Goal: Task Accomplishment & Management: Complete application form

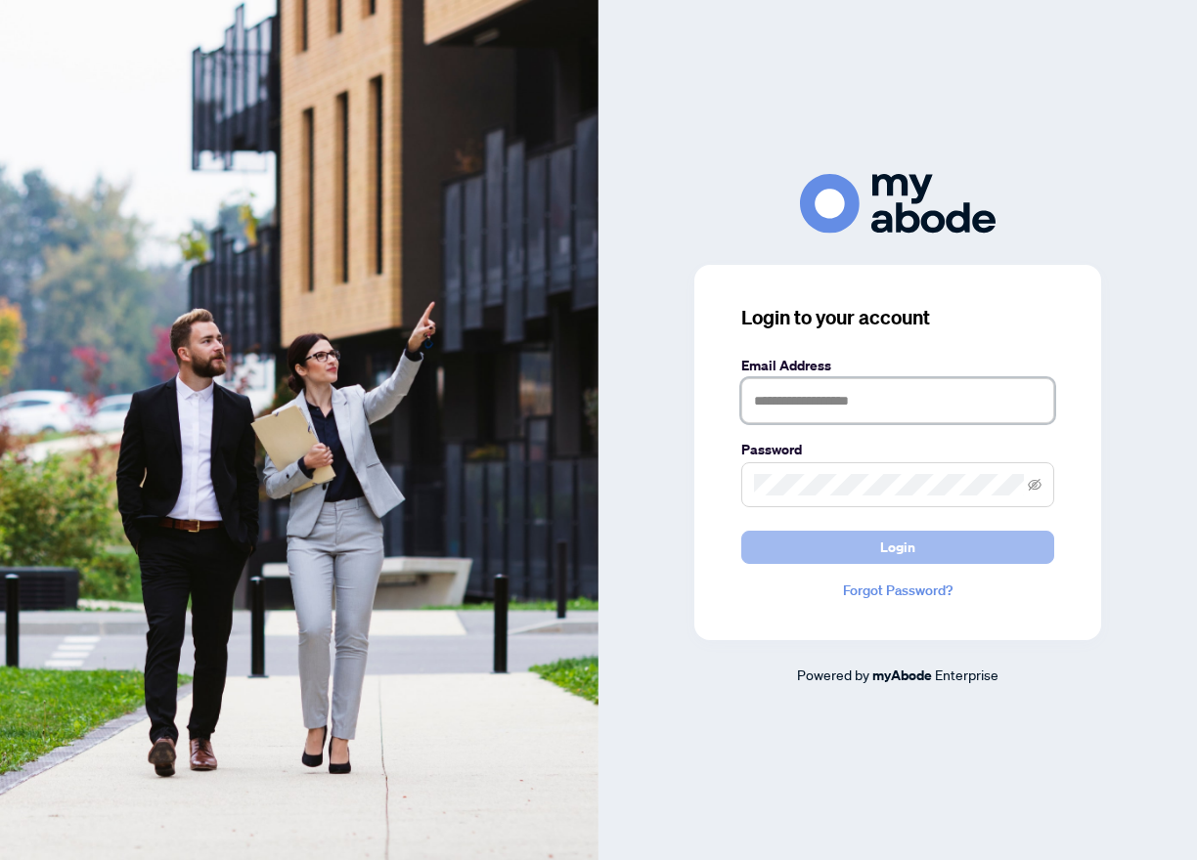
type input "**********"
click at [903, 554] on span "Login" at bounding box center [897, 547] width 35 height 31
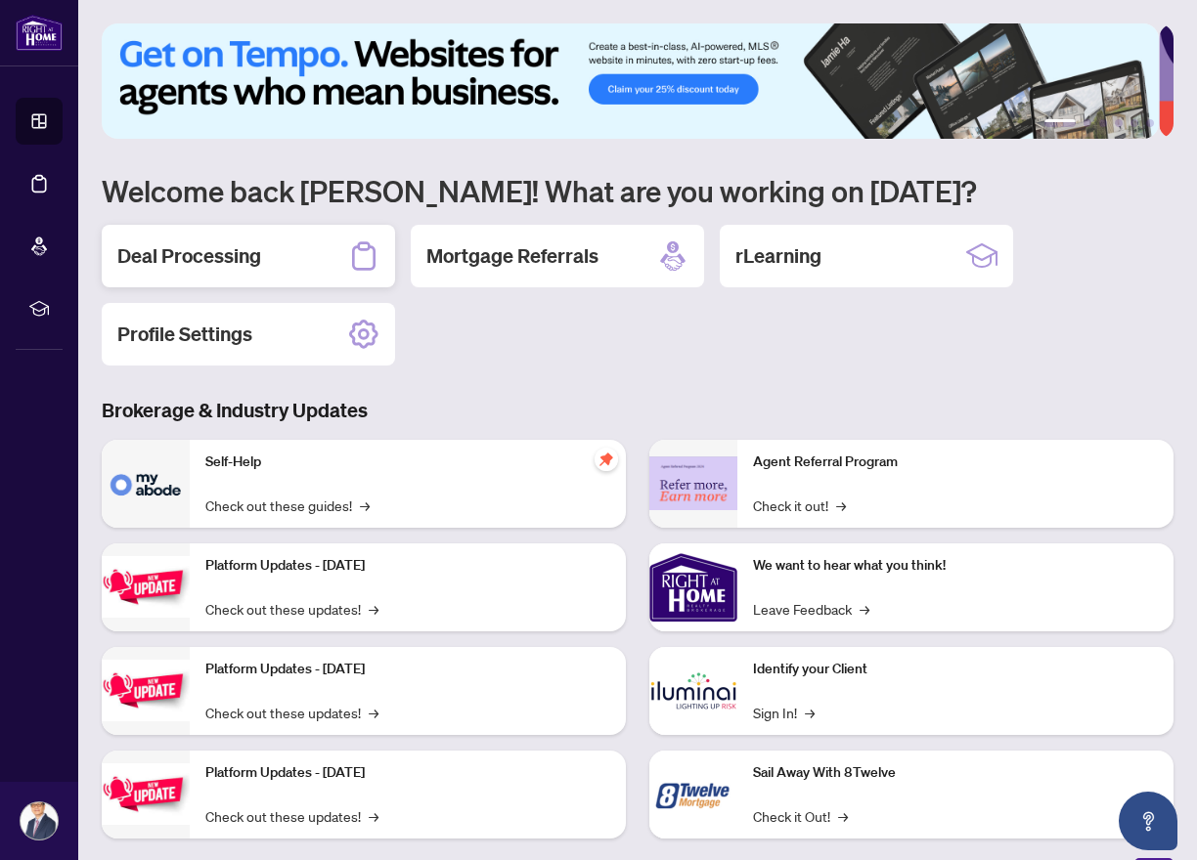
click at [229, 259] on h2 "Deal Processing" at bounding box center [189, 255] width 144 height 27
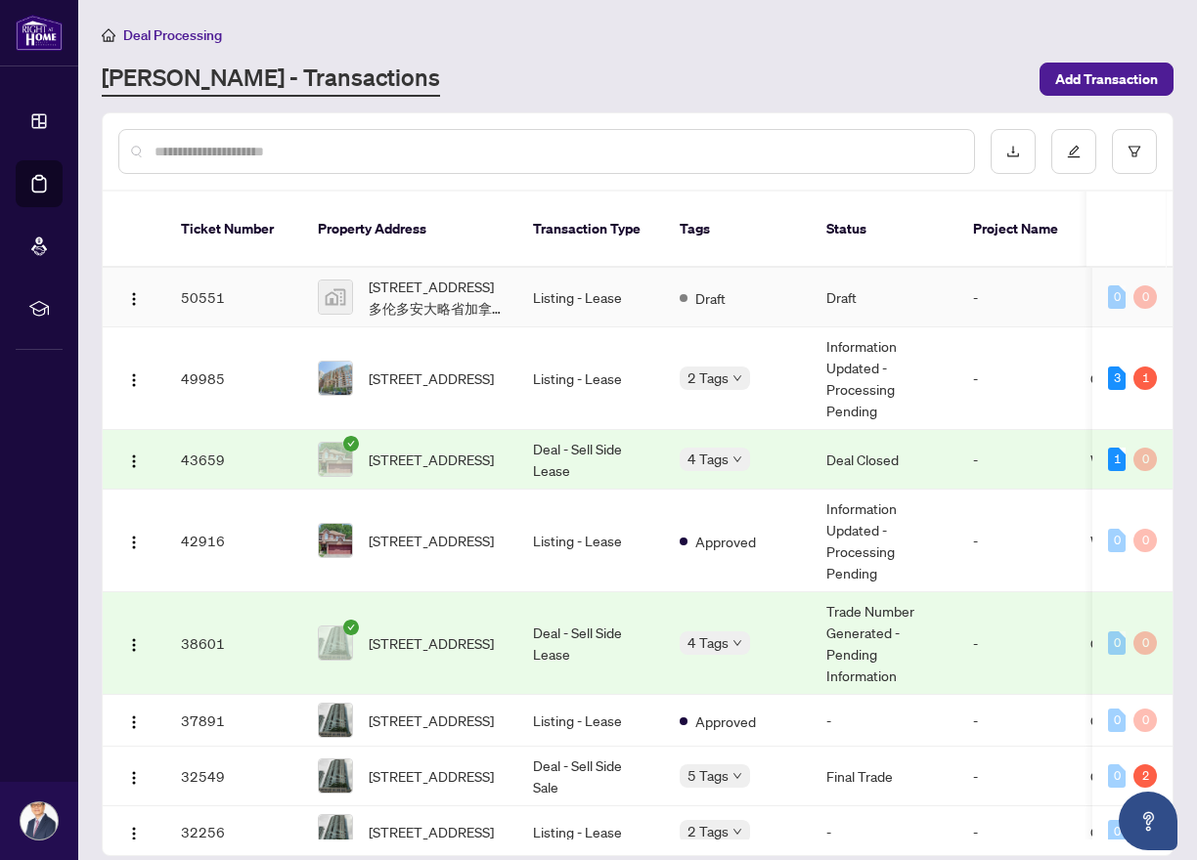
click at [220, 278] on td "50551" at bounding box center [233, 298] width 137 height 60
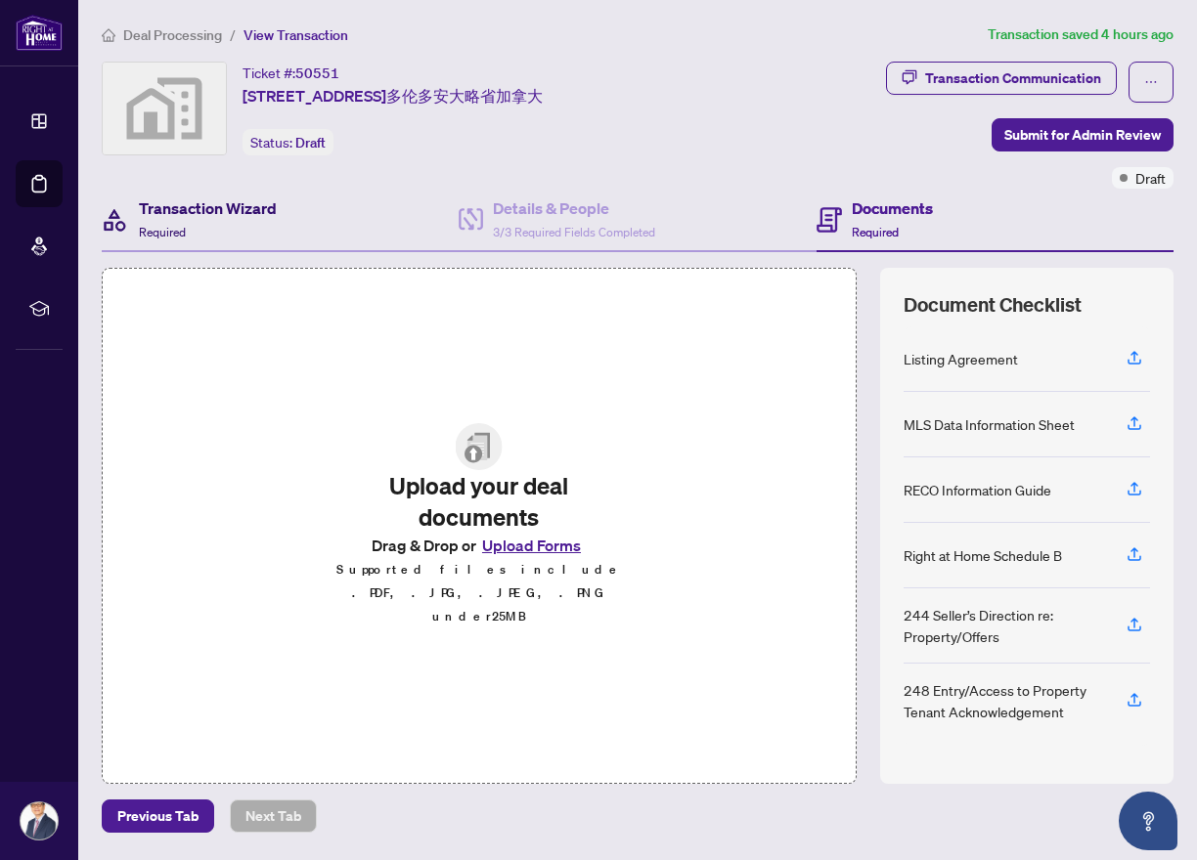
click at [270, 213] on h4 "Transaction Wizard" at bounding box center [208, 207] width 138 height 23
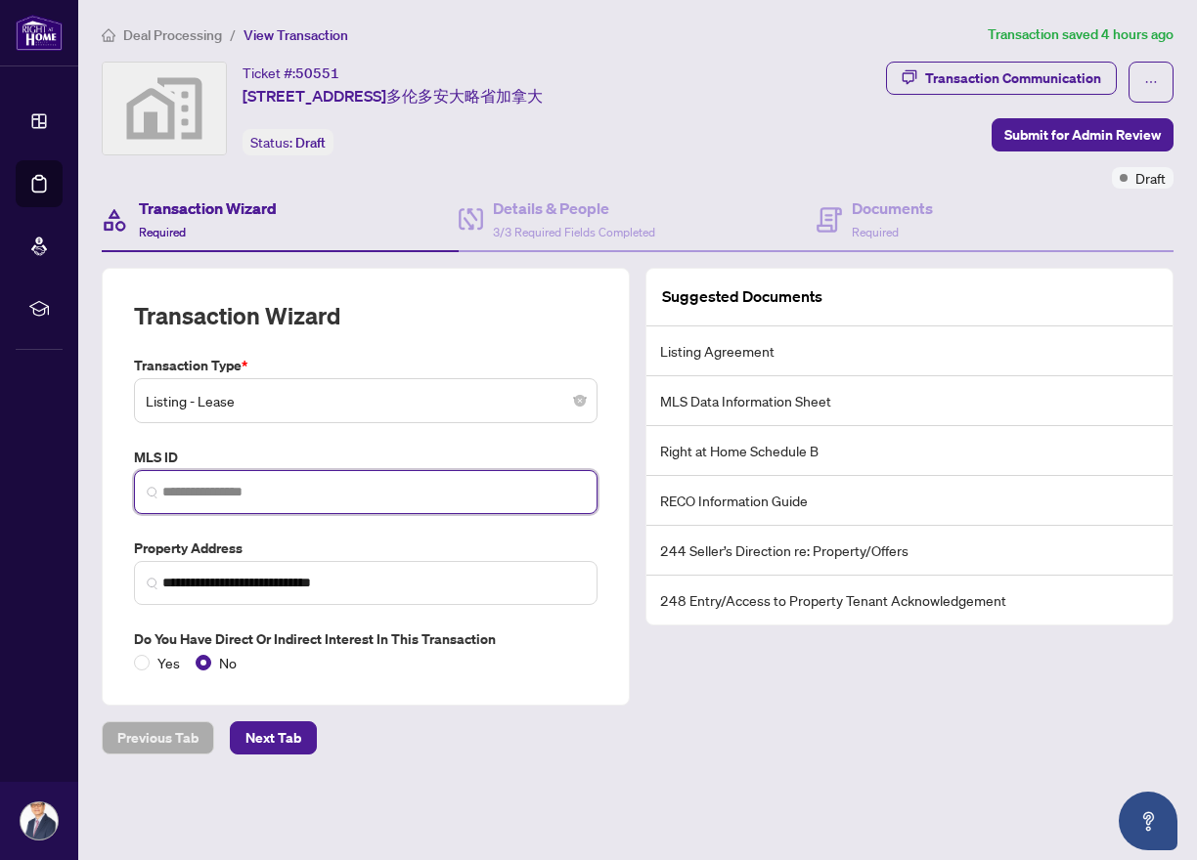
click at [226, 493] on input "search" at bounding box center [373, 492] width 422 height 21
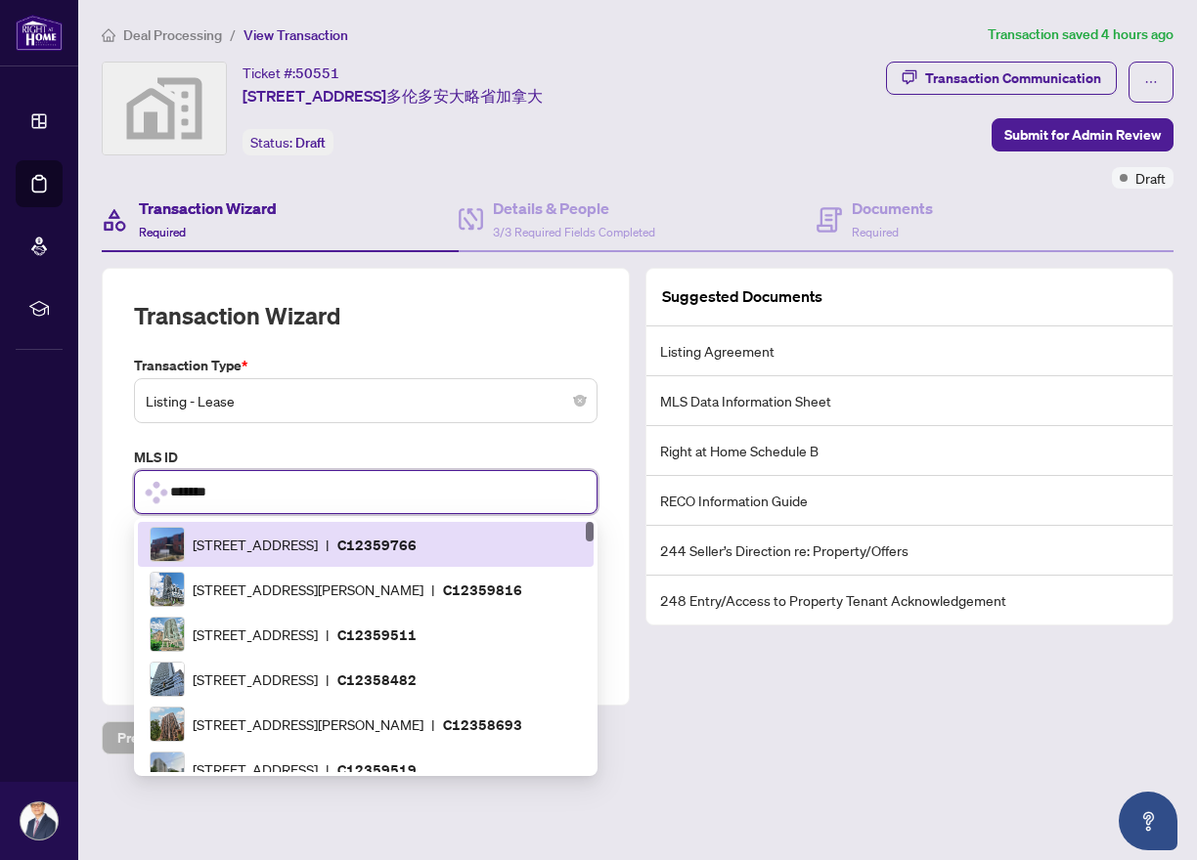
scroll to position [980, 0]
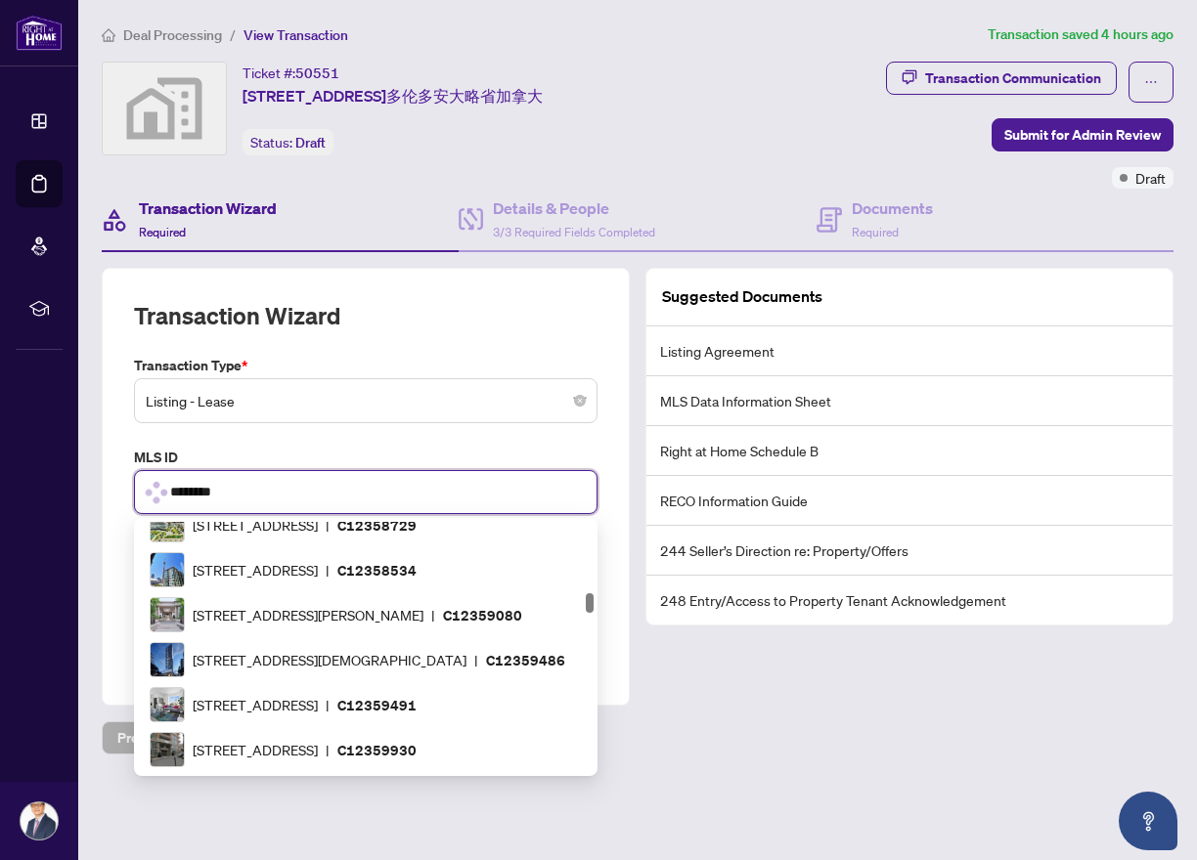
type input "*********"
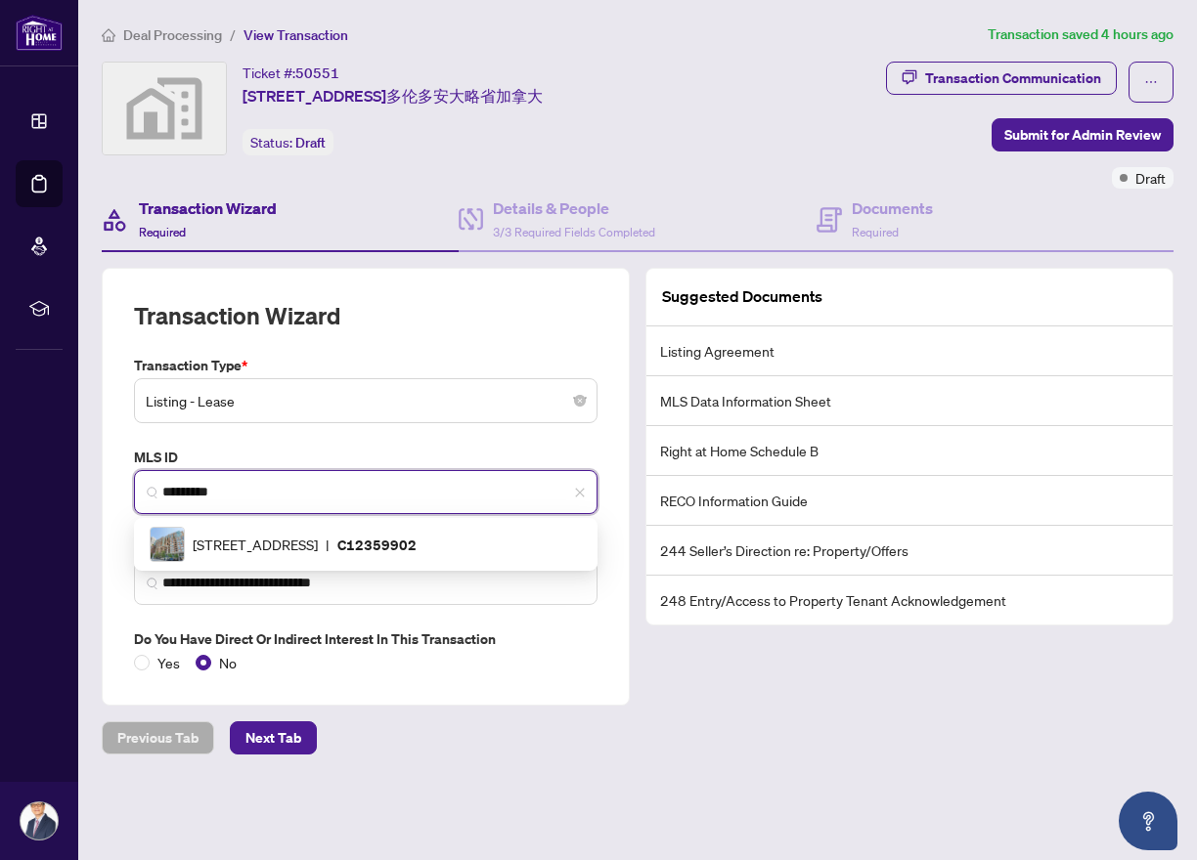
scroll to position [0, 0]
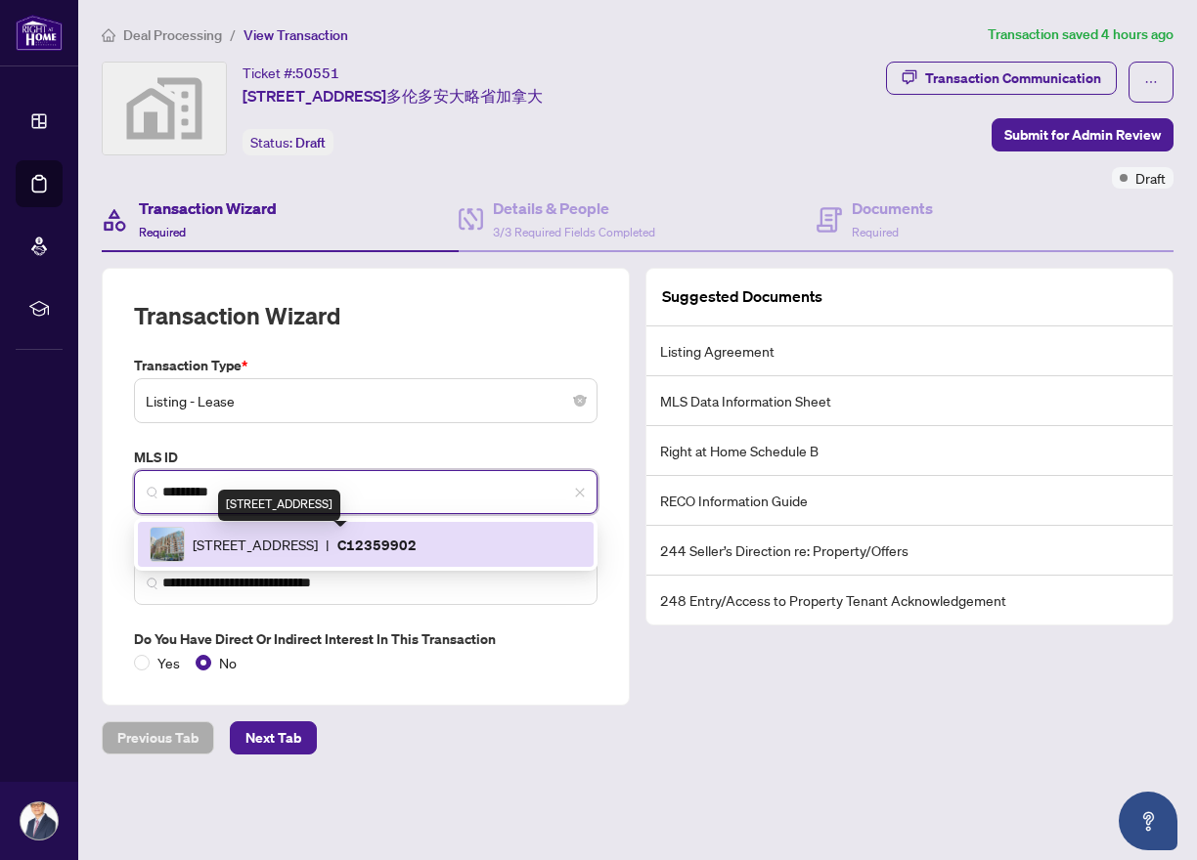
click at [318, 545] on span "887 Bay St St, Toronto, Ontario M5S 3K4, Canada" at bounding box center [255, 545] width 125 height 22
type input "**********"
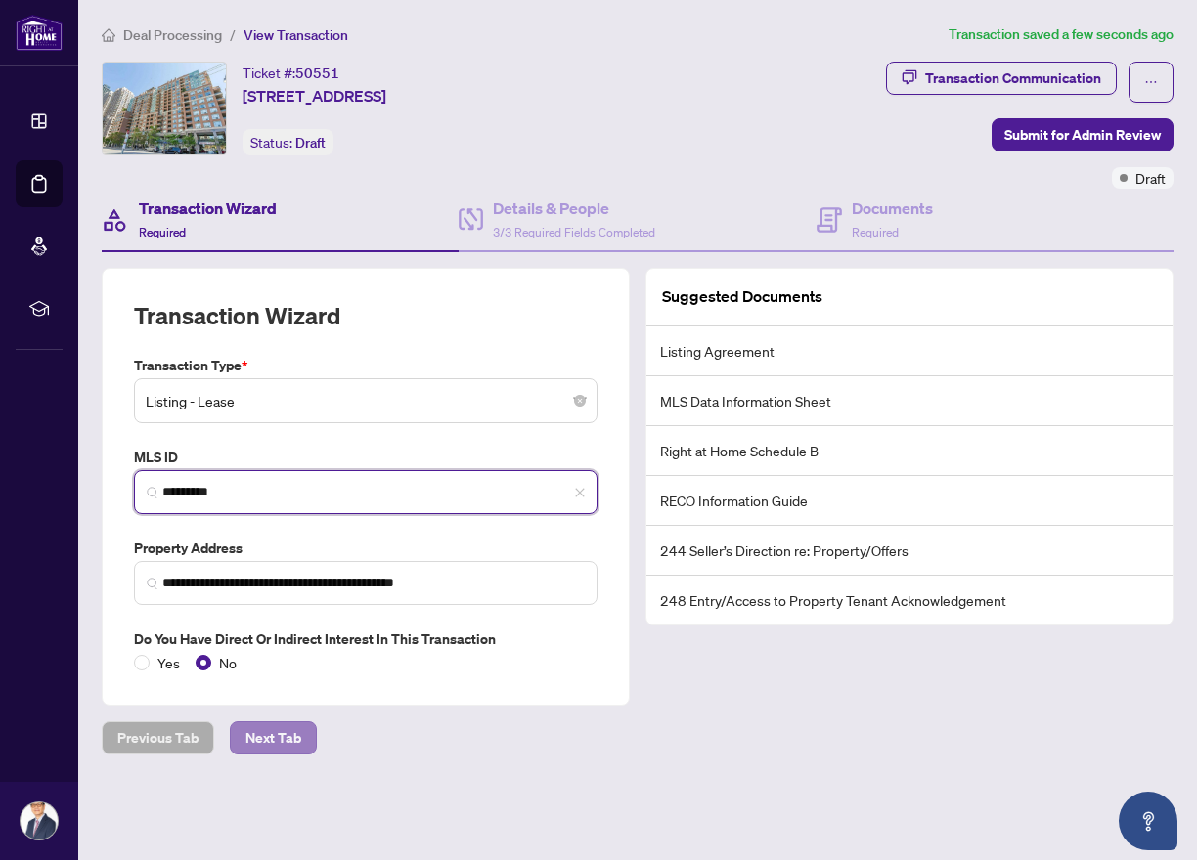
type input "*********"
click at [296, 742] on span "Next Tab" at bounding box center [273, 737] width 56 height 31
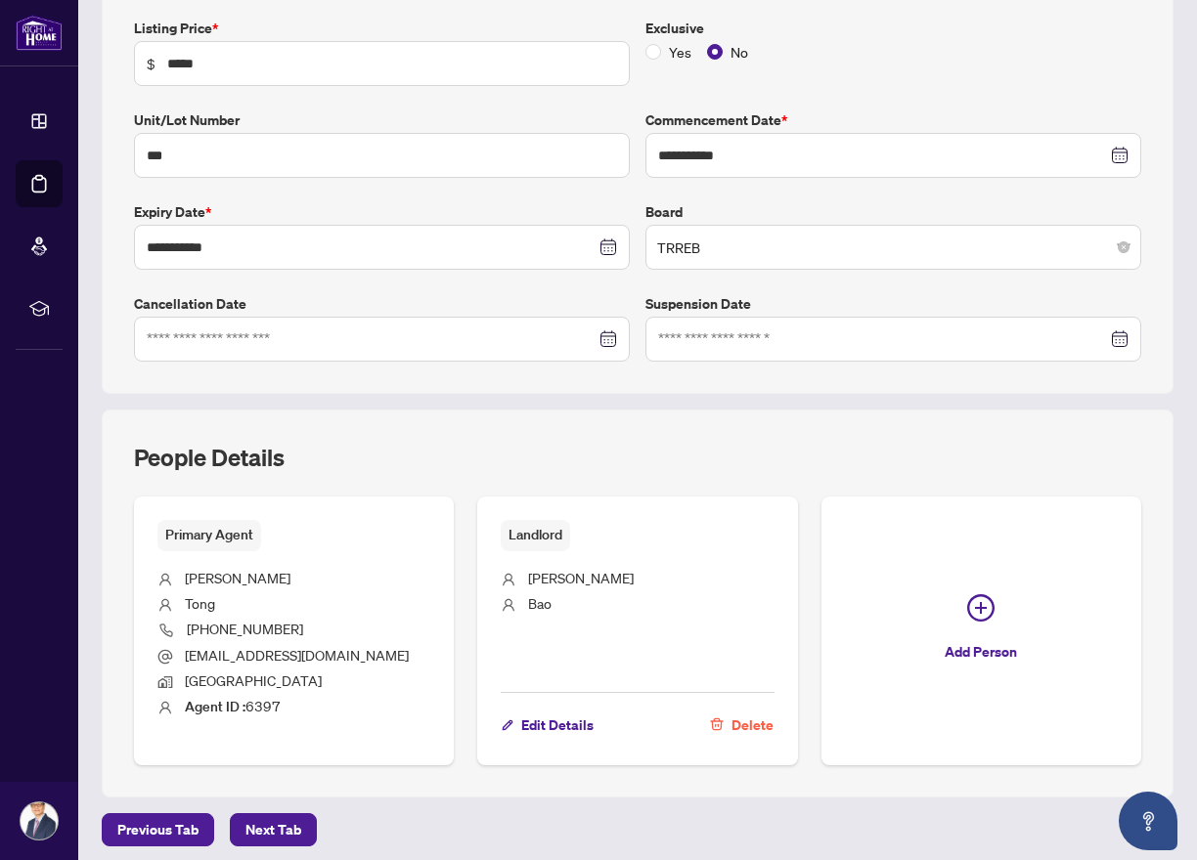
scroll to position [346, 0]
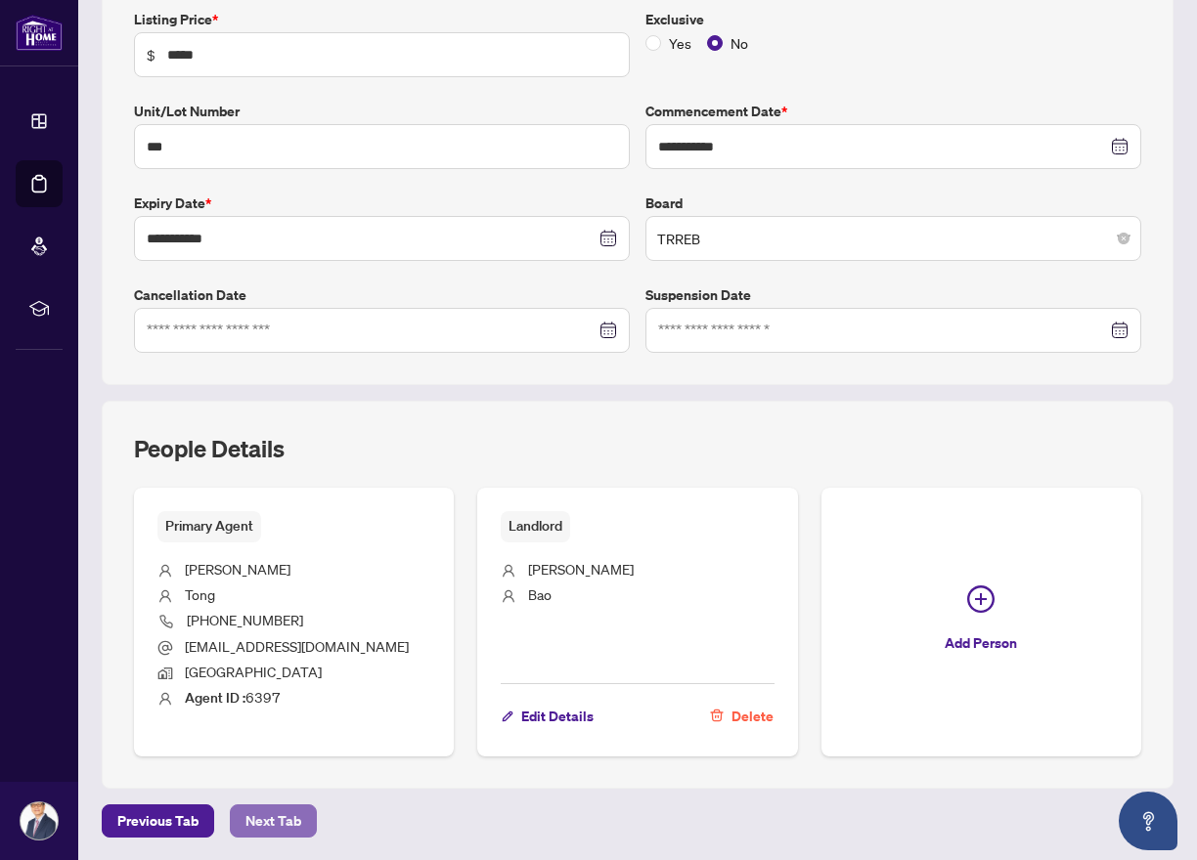
click at [294, 817] on span "Next Tab" at bounding box center [273, 821] width 56 height 31
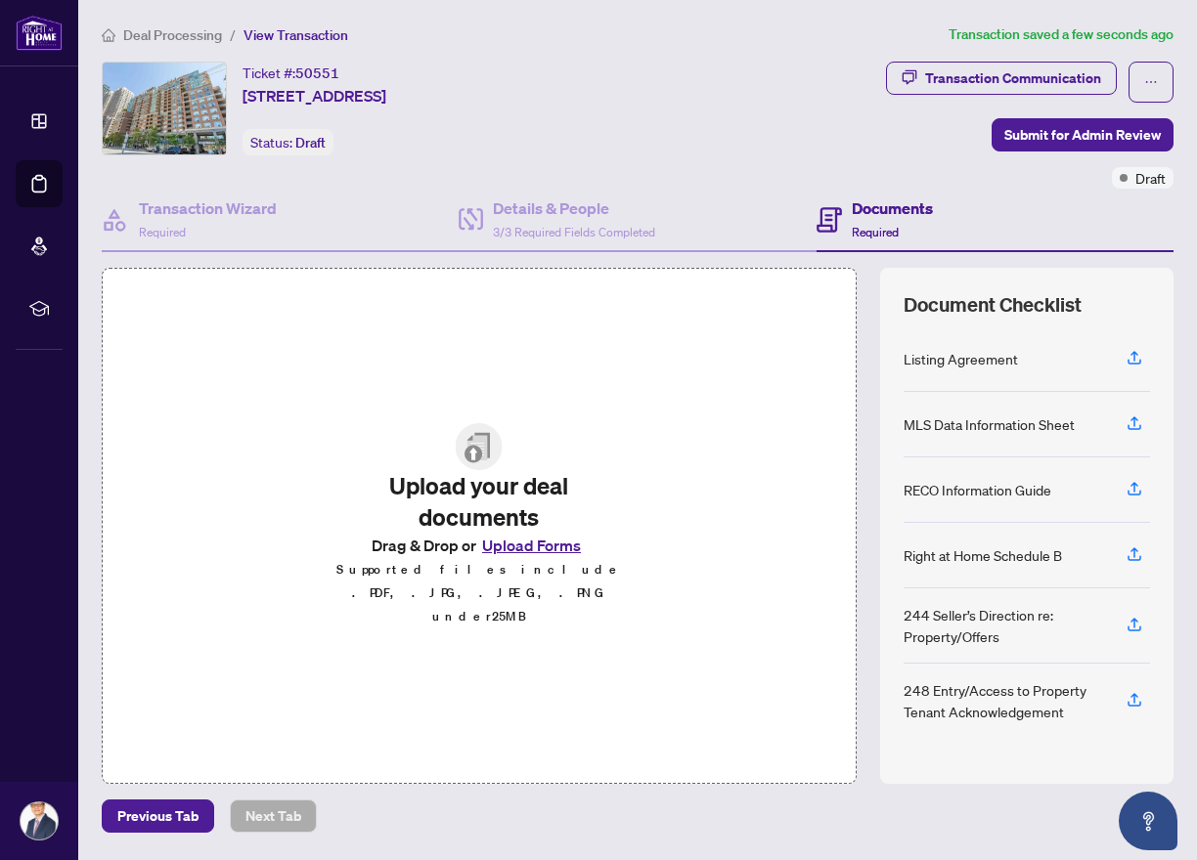
click at [490, 504] on h2 "Upload your deal documents" at bounding box center [478, 501] width 298 height 63
click at [473, 470] on img at bounding box center [479, 446] width 47 height 47
click at [477, 456] on img at bounding box center [479, 446] width 47 height 47
click at [516, 558] on button "Upload Forms" at bounding box center [531, 545] width 110 height 25
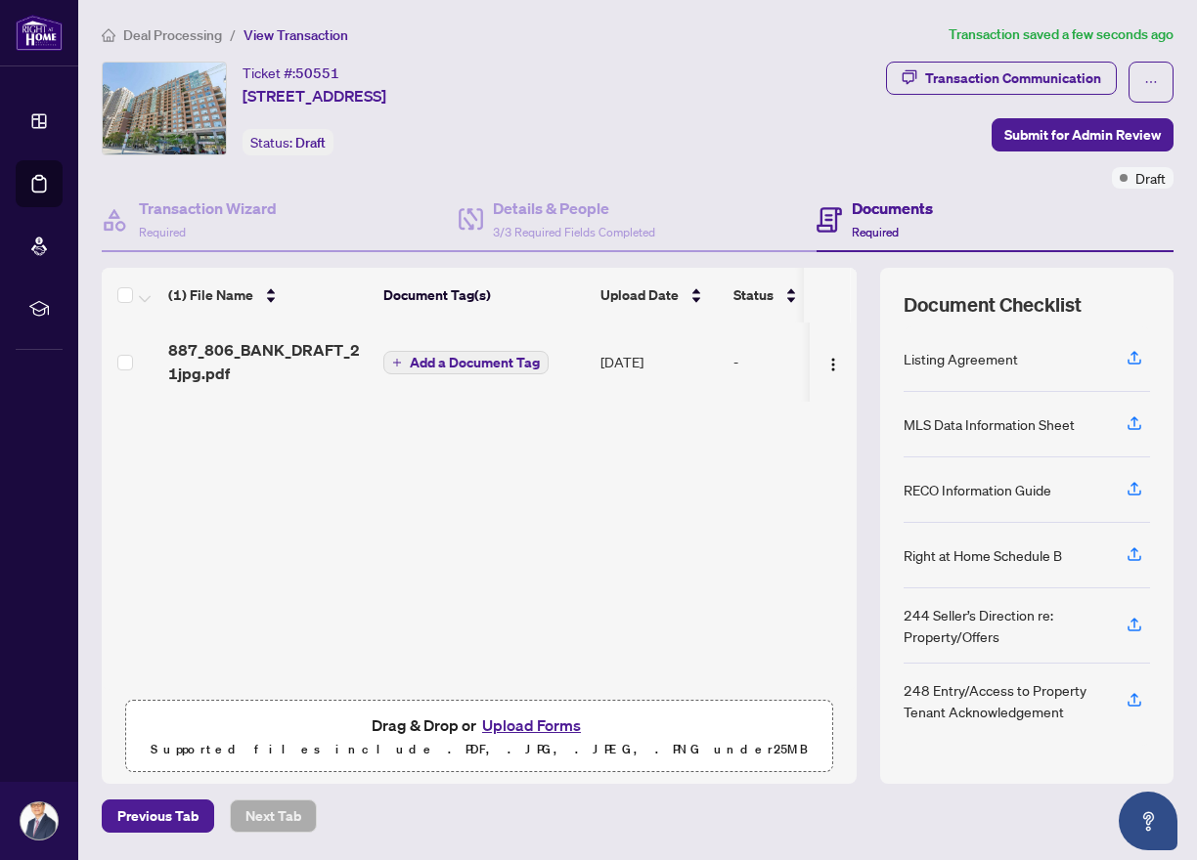
click at [535, 721] on button "Upload Forms" at bounding box center [531, 725] width 110 height 25
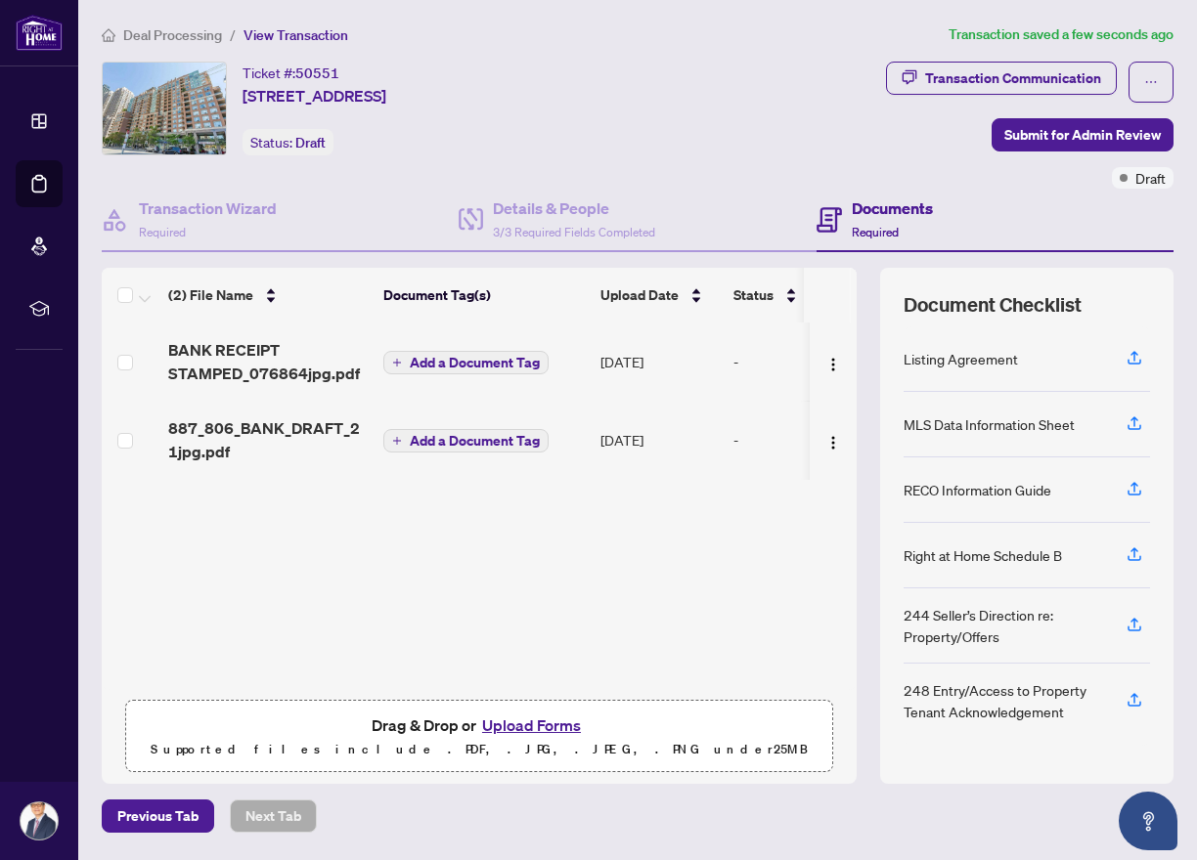
click at [515, 722] on button "Upload Forms" at bounding box center [531, 725] width 110 height 25
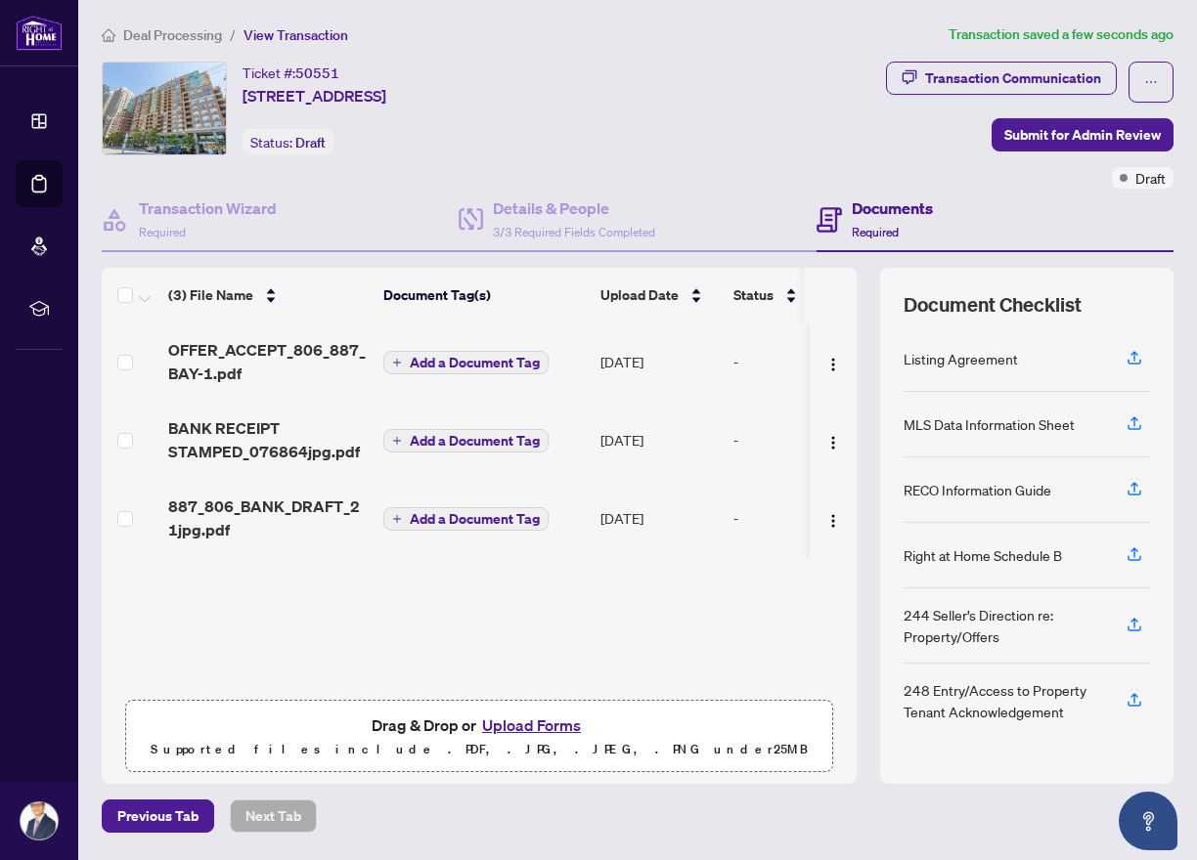
click at [538, 725] on button "Upload Forms" at bounding box center [531, 725] width 110 height 25
click at [559, 728] on button "Upload Forms" at bounding box center [531, 725] width 110 height 25
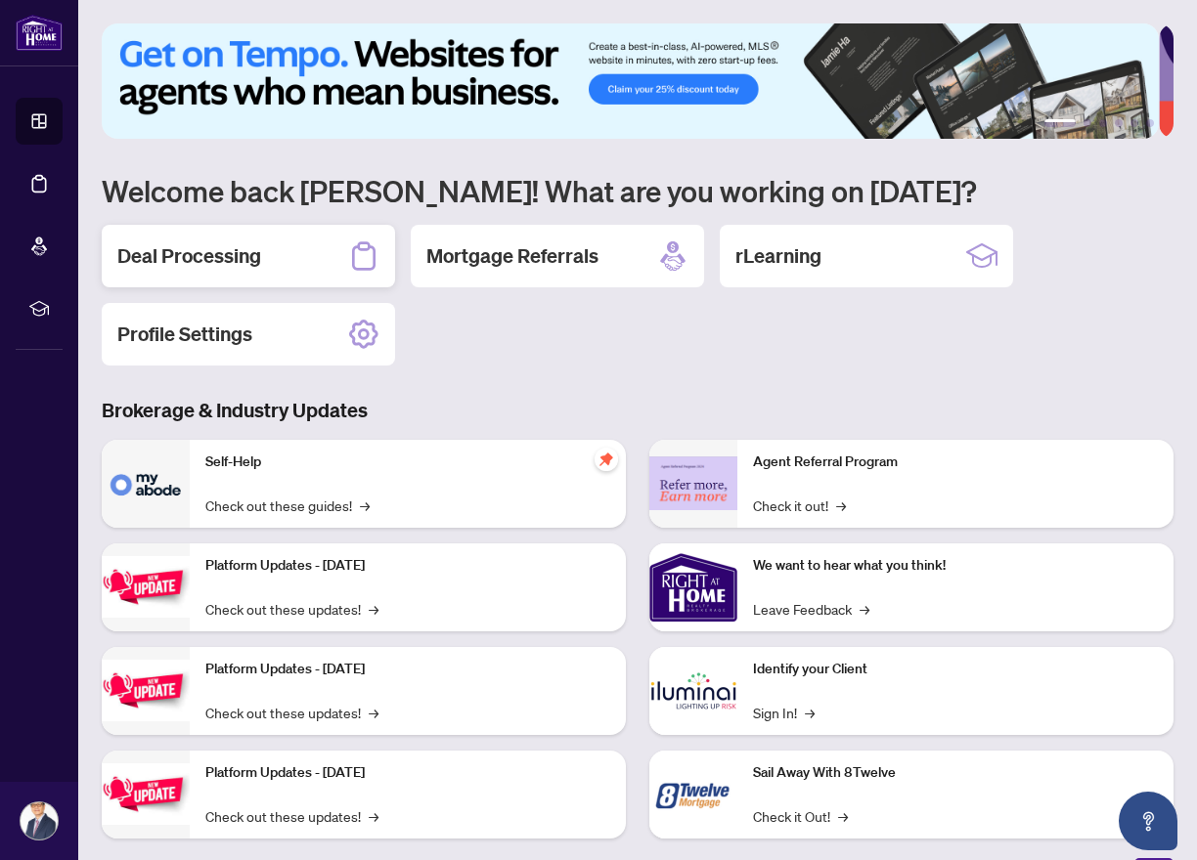
click at [208, 263] on h2 "Deal Processing" at bounding box center [189, 255] width 144 height 27
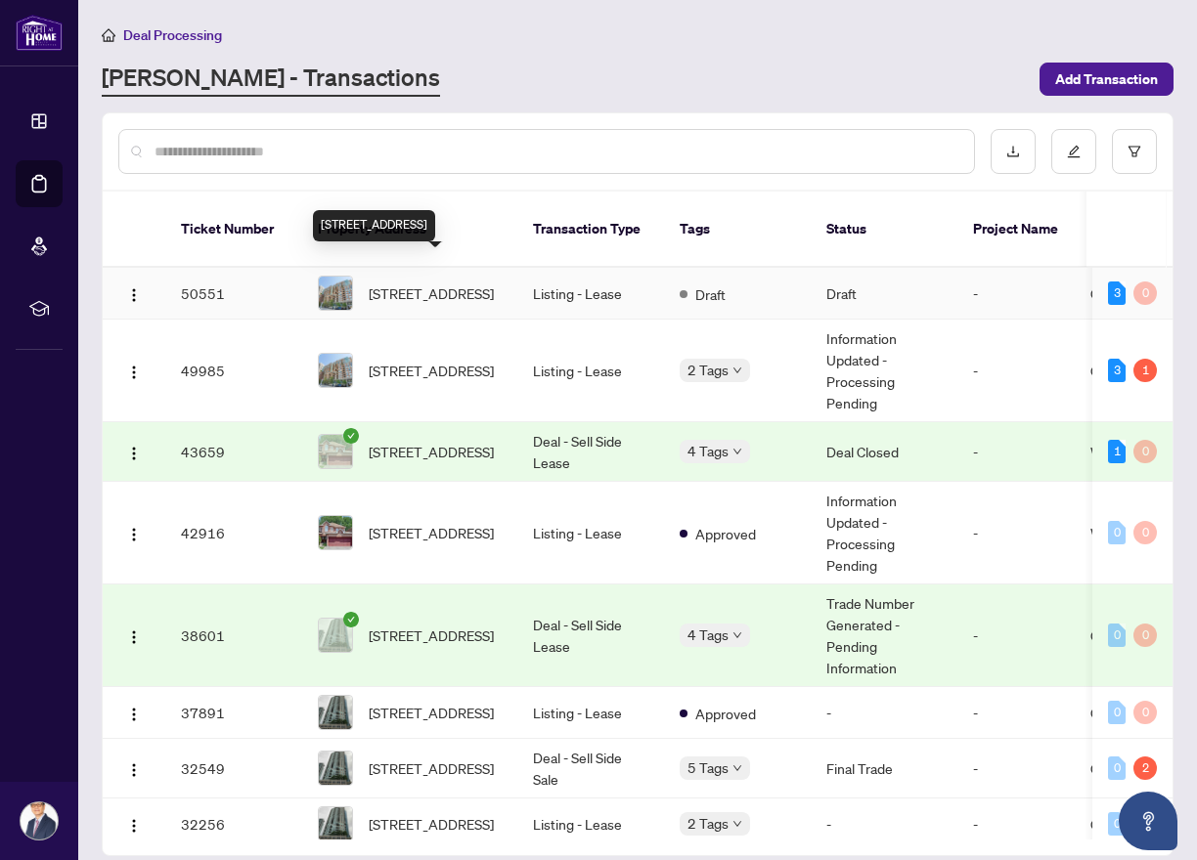
click at [445, 283] on span "[STREET_ADDRESS]" at bounding box center [431, 294] width 125 height 22
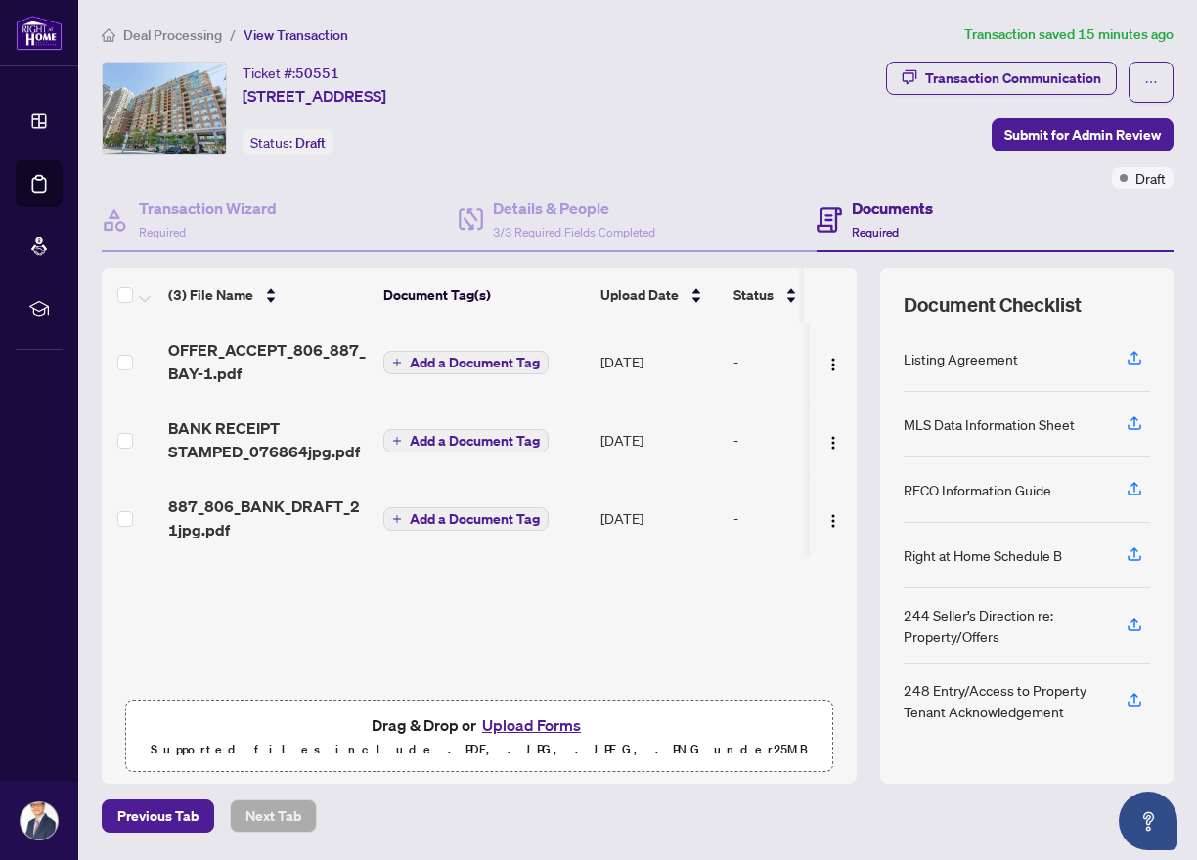
click at [531, 725] on button "Upload Forms" at bounding box center [531, 725] width 110 height 25
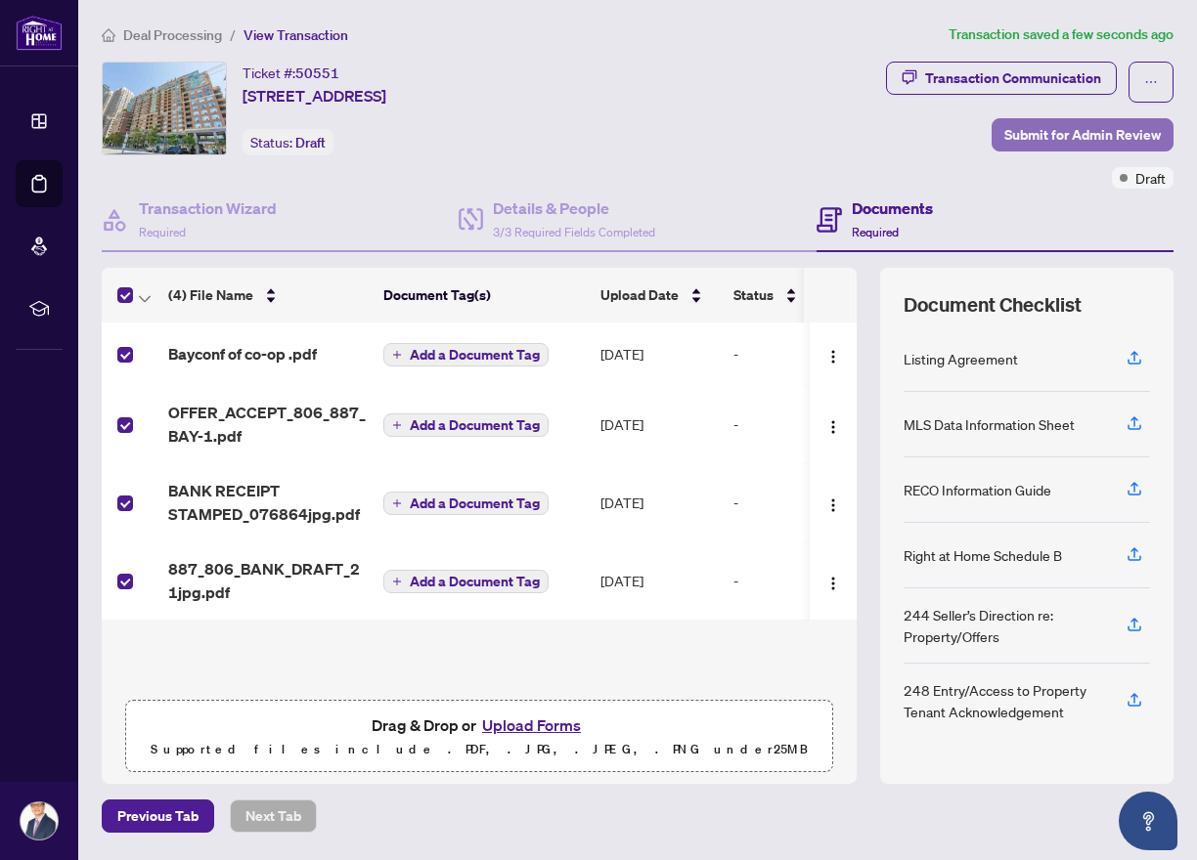
click at [1041, 135] on span "Submit for Admin Review" at bounding box center [1082, 134] width 156 height 31
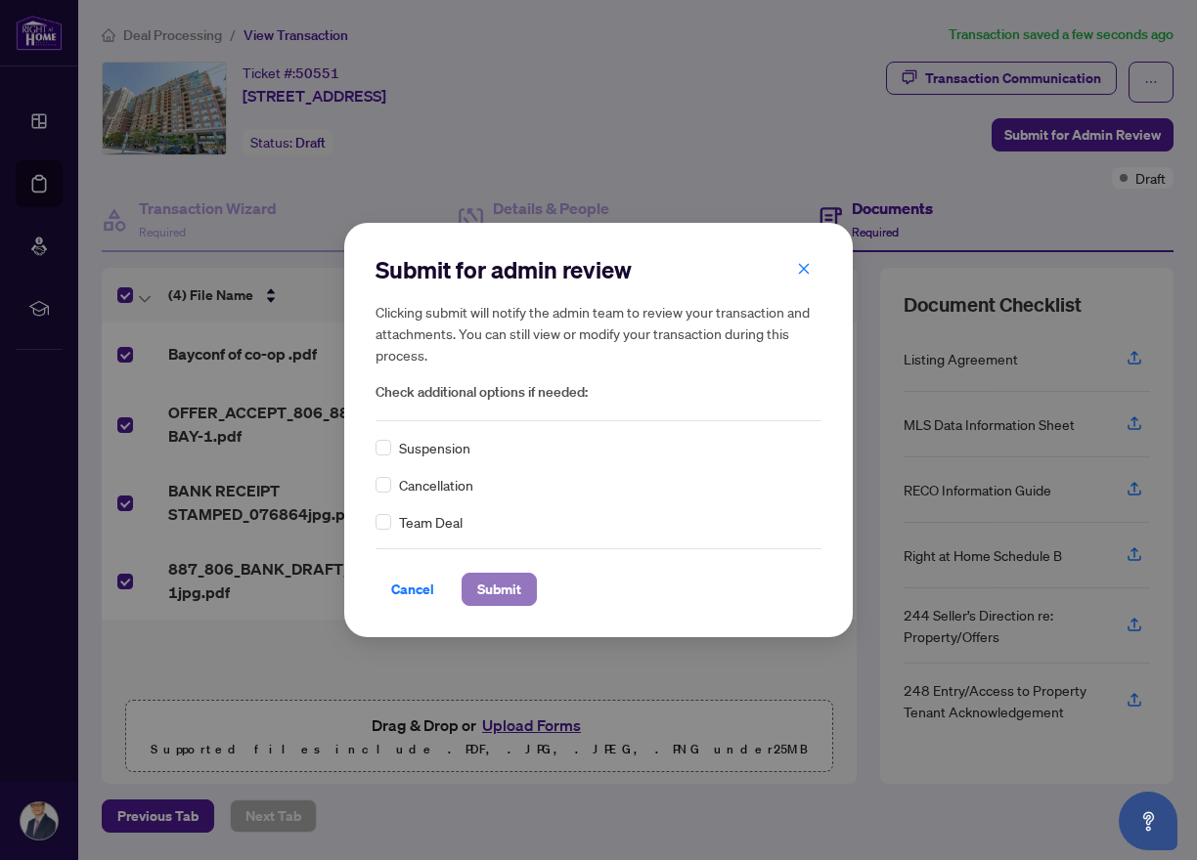
click at [497, 589] on span "Submit" at bounding box center [499, 589] width 44 height 31
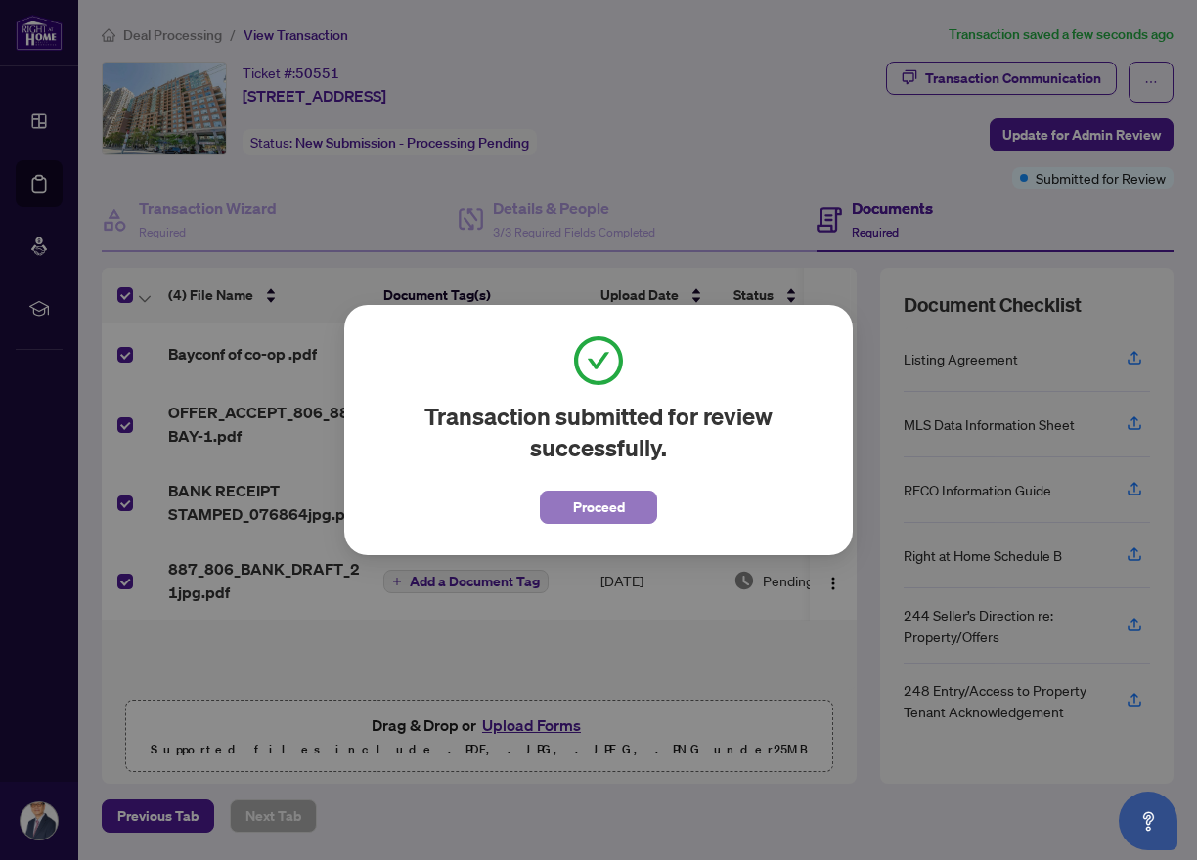
click at [630, 507] on button "Proceed" at bounding box center [598, 507] width 117 height 33
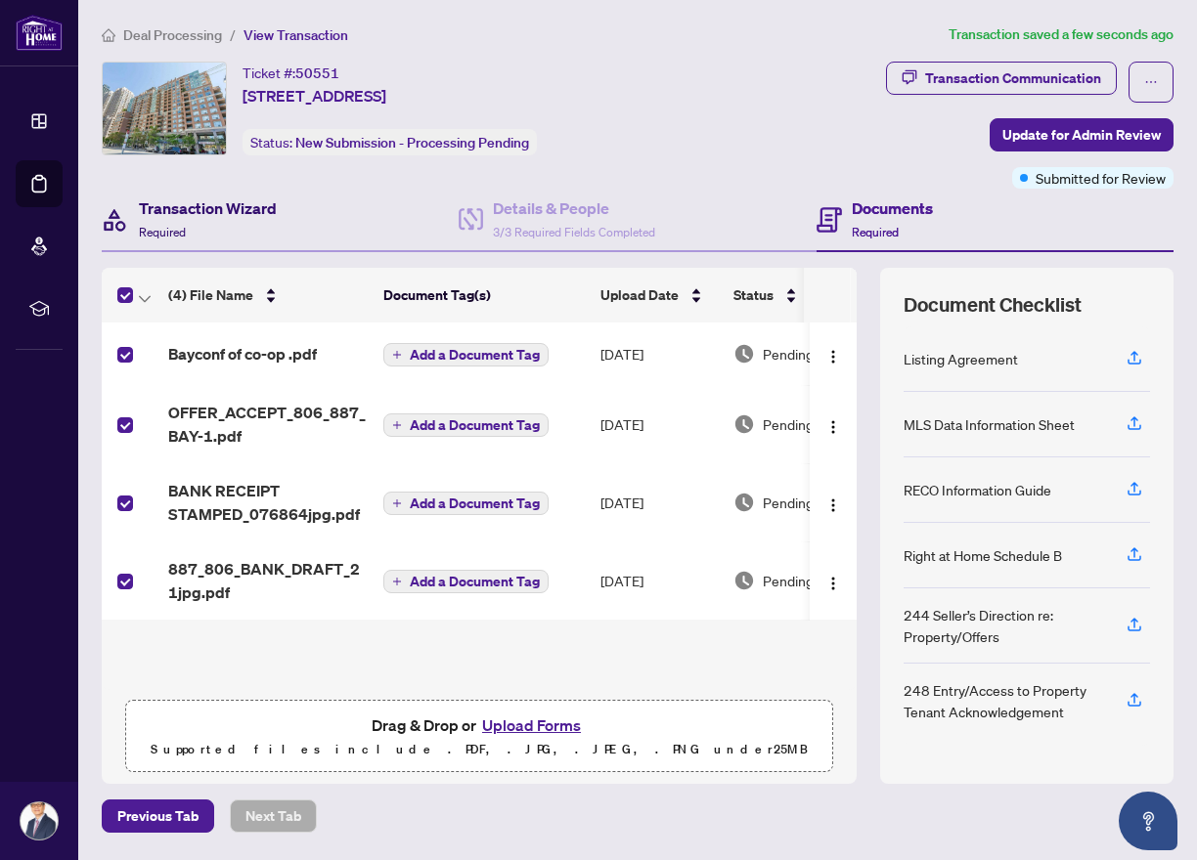
click at [221, 203] on h4 "Transaction Wizard" at bounding box center [208, 207] width 138 height 23
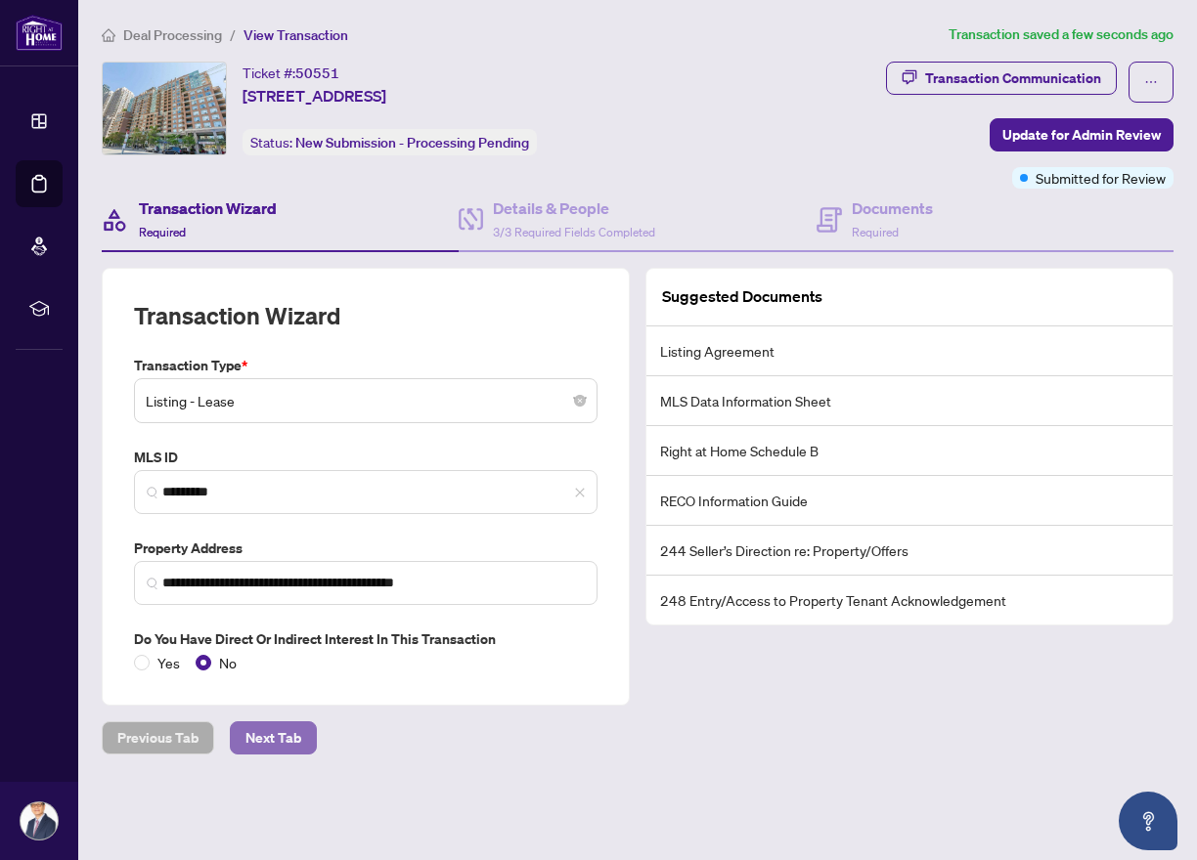
click at [259, 734] on span "Next Tab" at bounding box center [273, 737] width 56 height 31
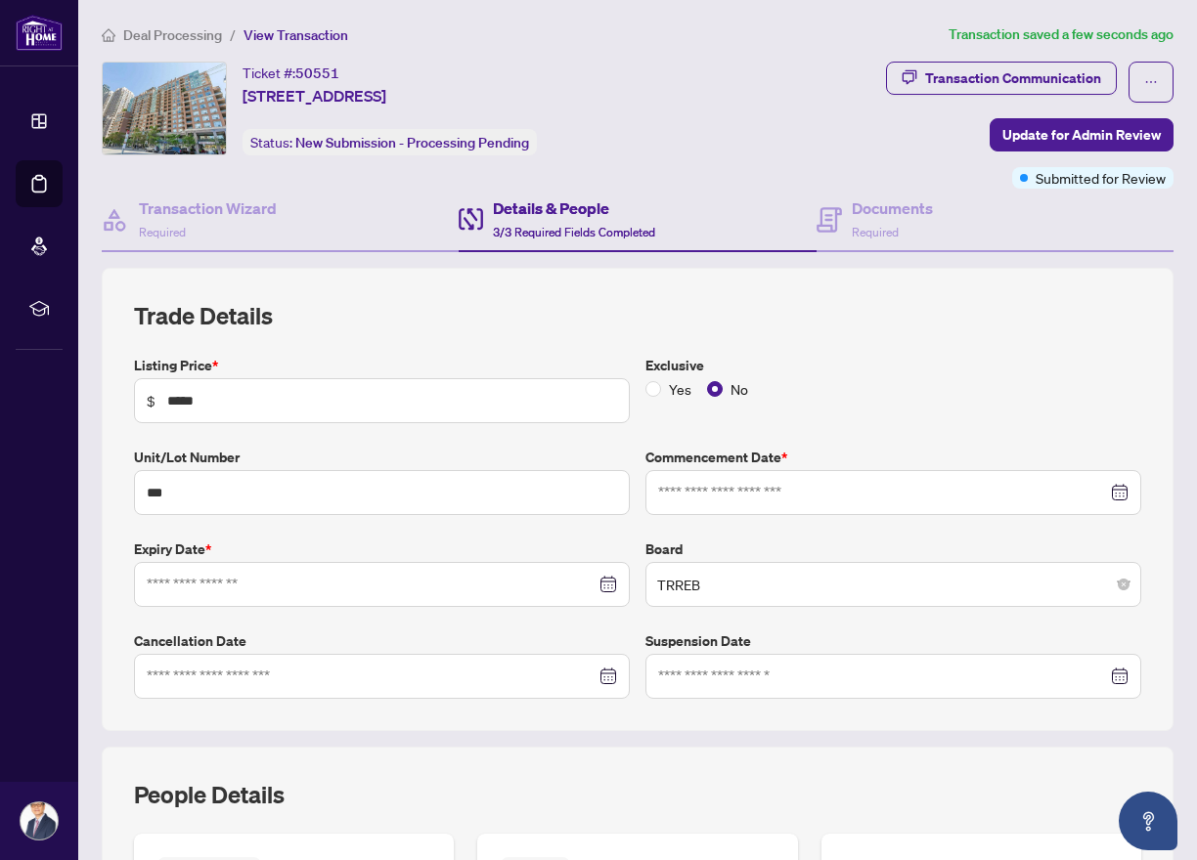
type input "**********"
click at [553, 220] on div "Details & People 3/3 Required Fields Completed" at bounding box center [574, 219] width 162 height 46
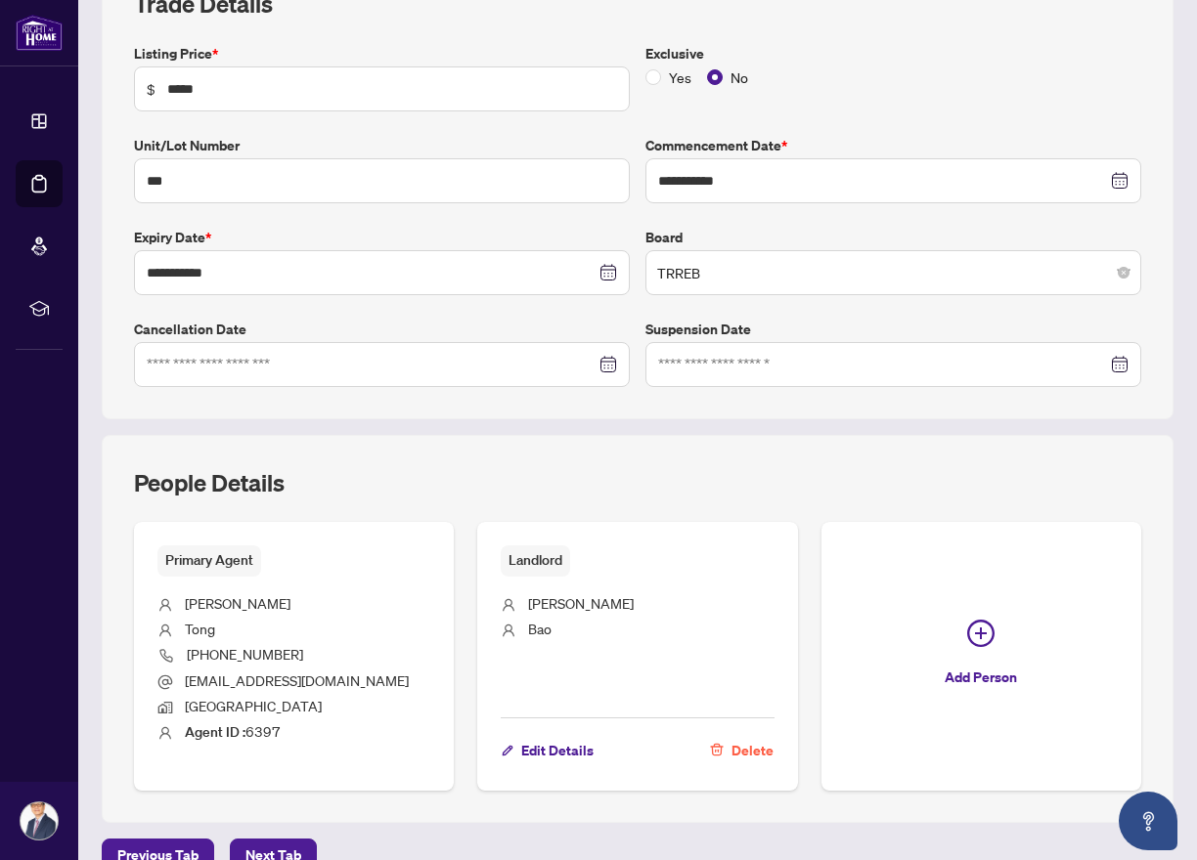
scroll to position [346, 0]
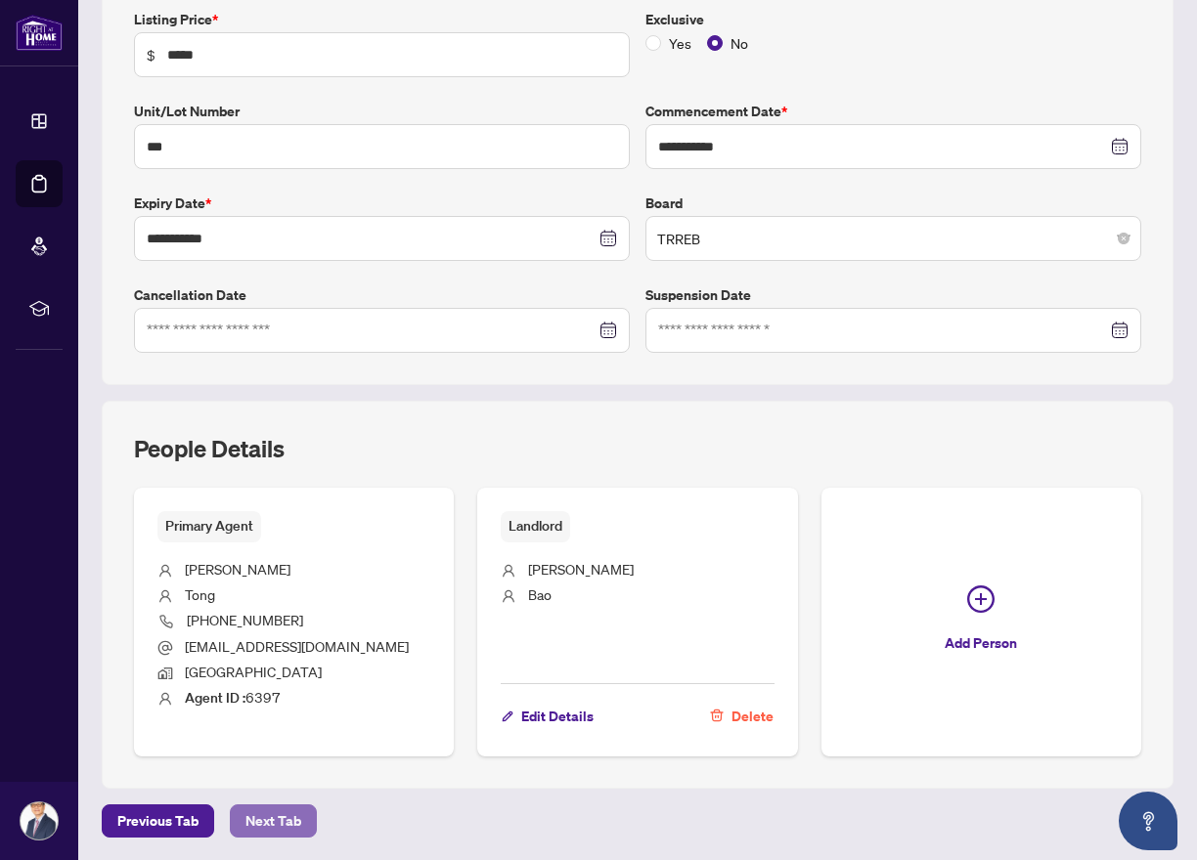
click at [298, 820] on button "Next Tab" at bounding box center [273, 821] width 87 height 33
